Goal: Entertainment & Leisure: Consume media (video, audio)

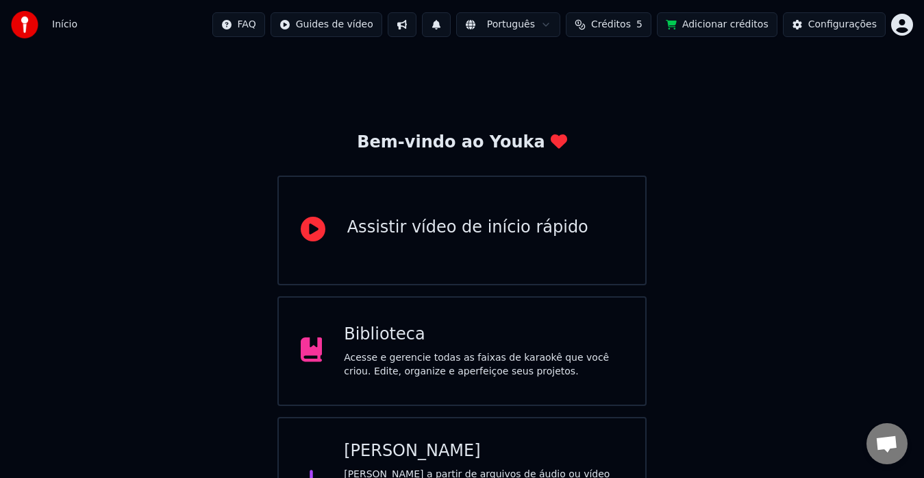
click at [407, 381] on div "Biblioteca Acesse e gerencie todas as faixas de karaokê que você criou. Edite, …" at bounding box center [463, 351] width 370 height 110
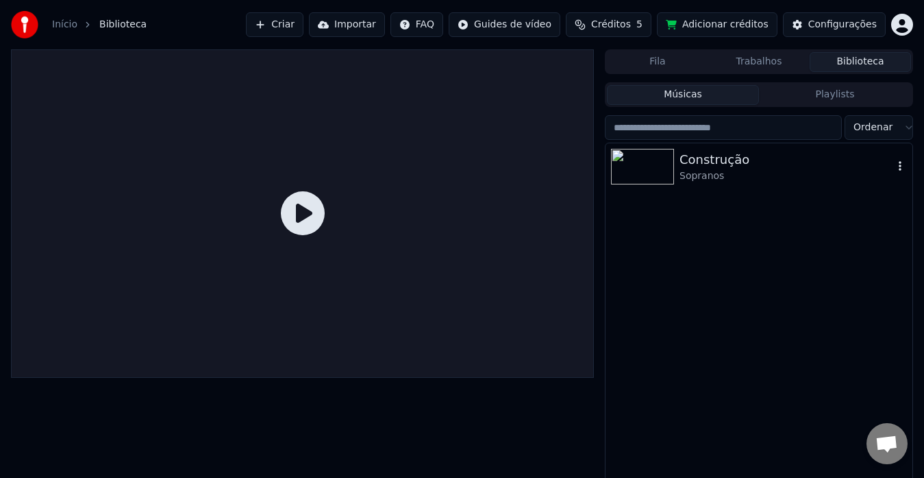
click at [704, 175] on div "Sopranos" at bounding box center [787, 176] width 214 height 14
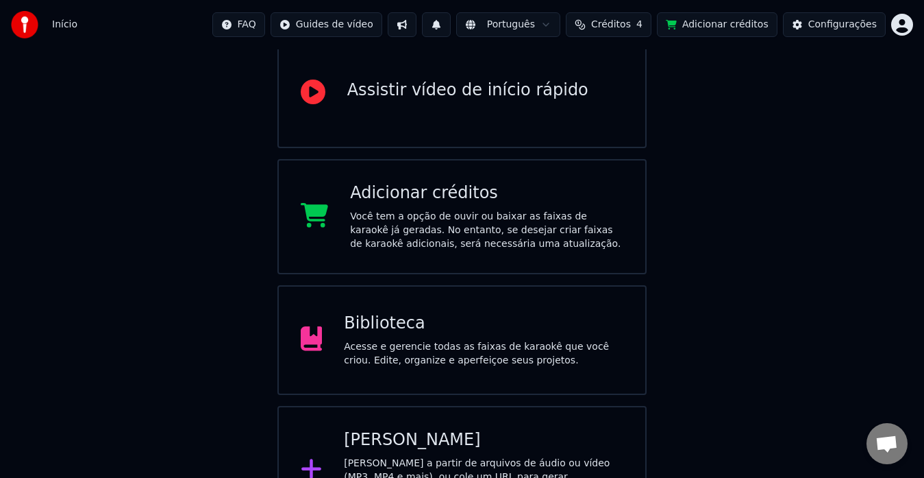
click at [367, 326] on div "Biblioteca" at bounding box center [484, 323] width 280 height 22
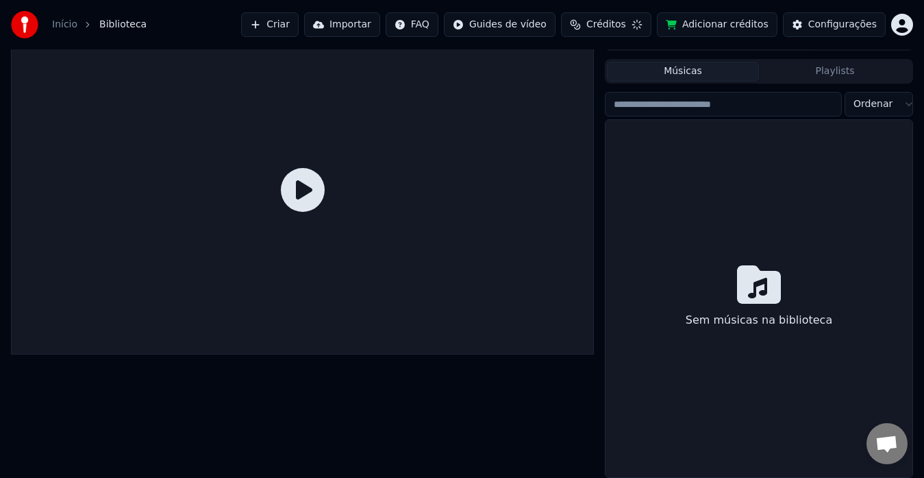
scroll to position [23, 0]
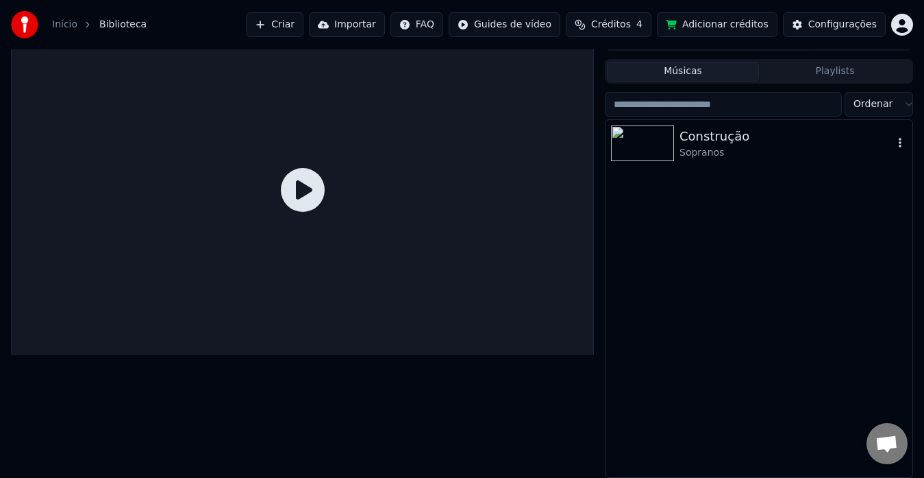
click at [703, 142] on div "Construção" at bounding box center [787, 136] width 214 height 19
